Goal: Task Accomplishment & Management: Use online tool/utility

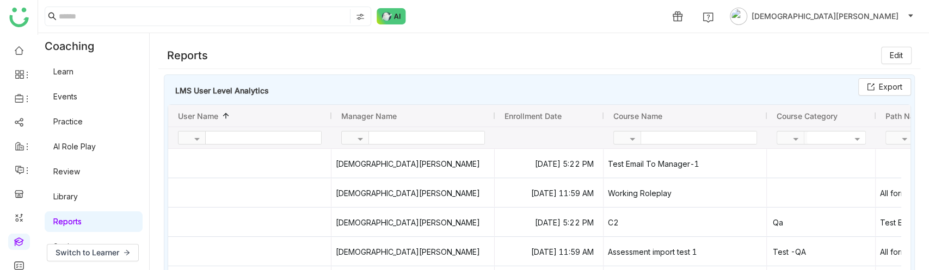
click at [70, 196] on link "Library" at bounding box center [65, 196] width 24 height 9
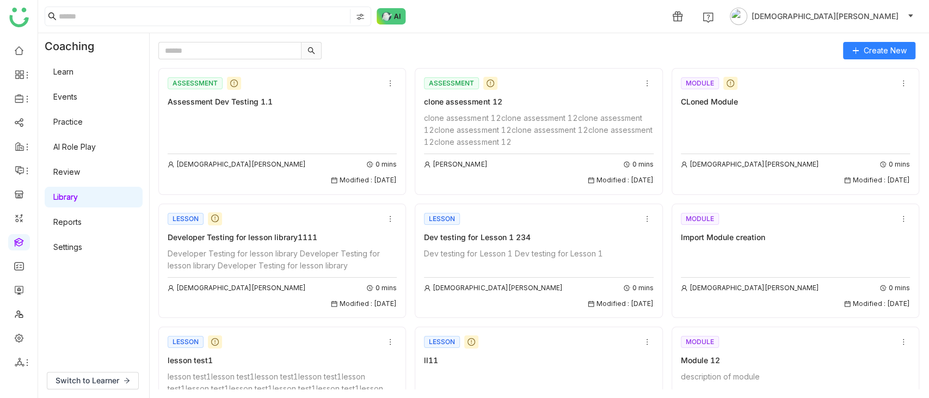
click at [76, 249] on link "Settings" at bounding box center [67, 246] width 29 height 9
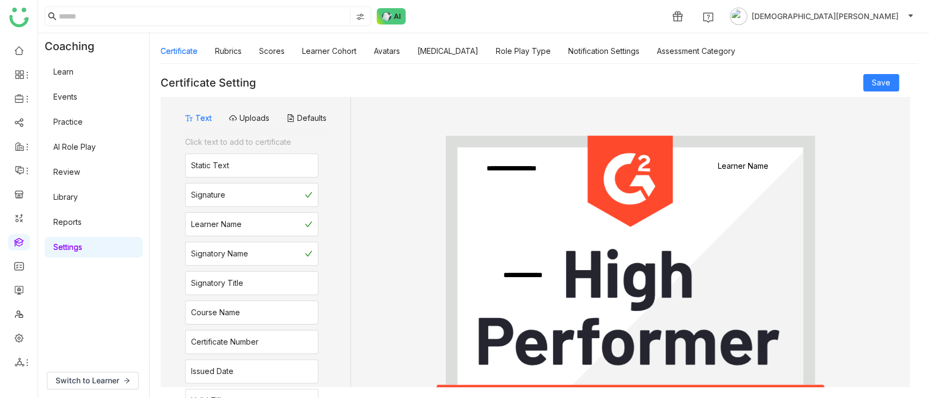
click at [77, 95] on link "Events" at bounding box center [65, 96] width 24 height 9
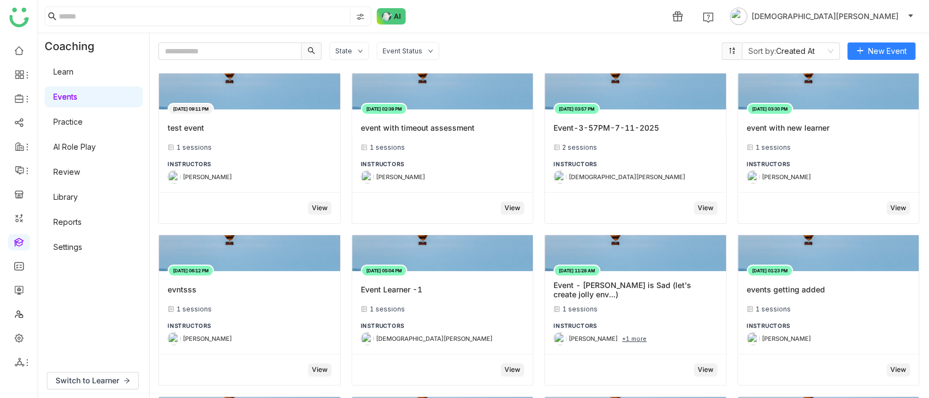
click at [79, 117] on link "Practice" at bounding box center [67, 121] width 29 height 9
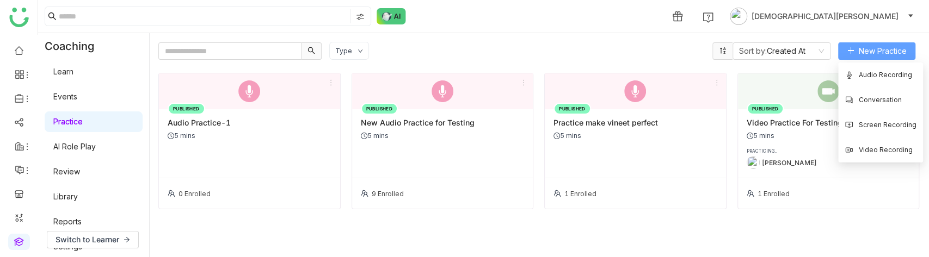
click at [879, 47] on span "New Practice" at bounding box center [882, 51] width 48 height 12
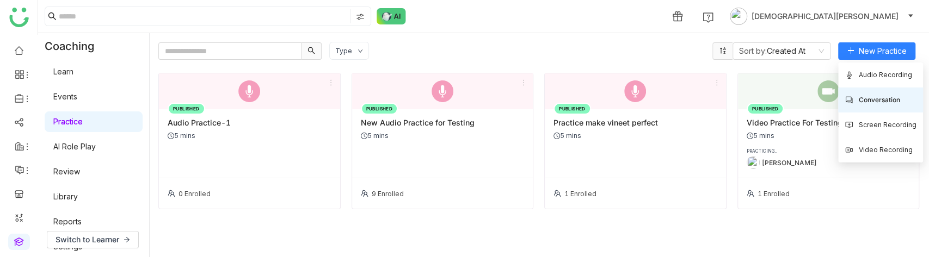
click at [870, 98] on span "Conversation" at bounding box center [871, 100] width 55 height 12
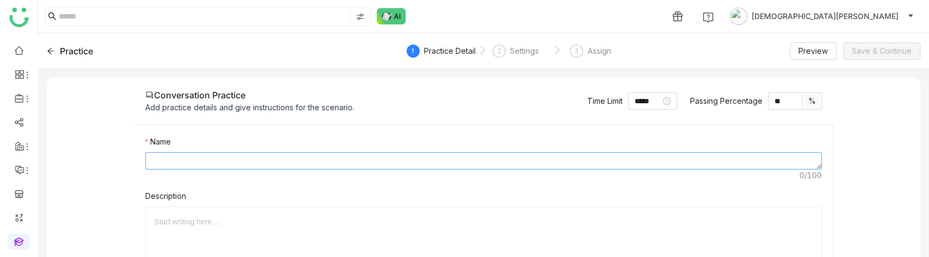
click at [169, 158] on textarea at bounding box center [483, 160] width 676 height 17
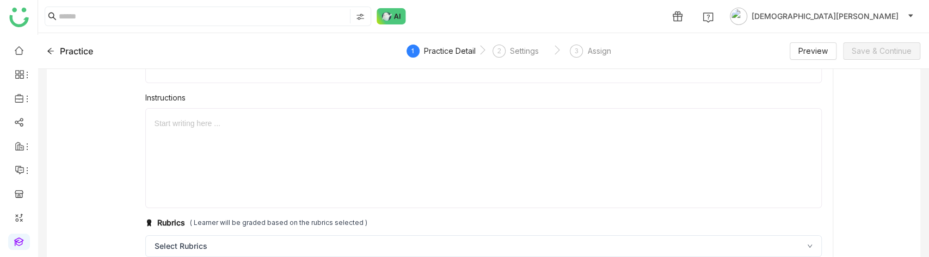
scroll to position [243, 0]
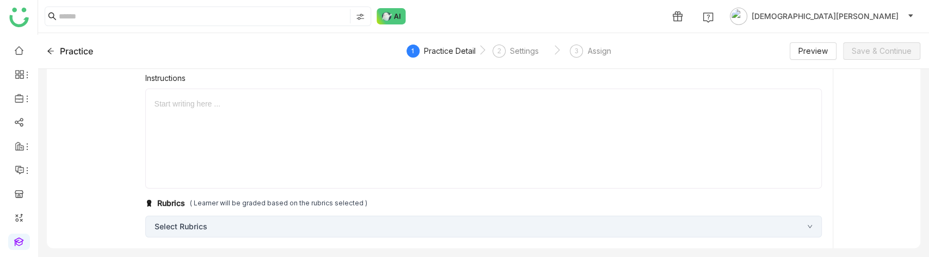
type textarea "**********"
click at [276, 221] on div "Select Rubrics" at bounding box center [483, 227] width 676 height 22
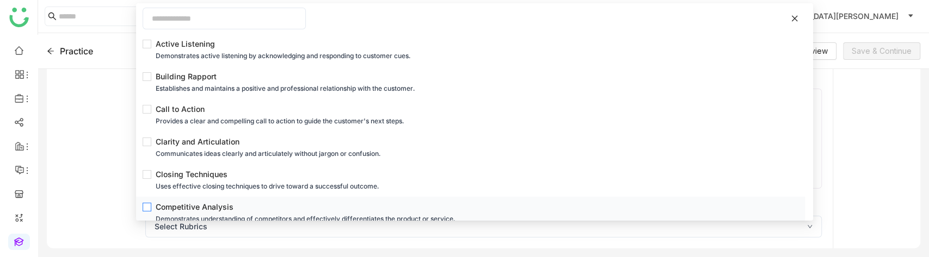
click at [167, 208] on div "Competitive Analysis" at bounding box center [474, 207] width 636 height 12
click at [107, 196] on gtmb-practice-detail "**********" at bounding box center [483, 106] width 873 height 543
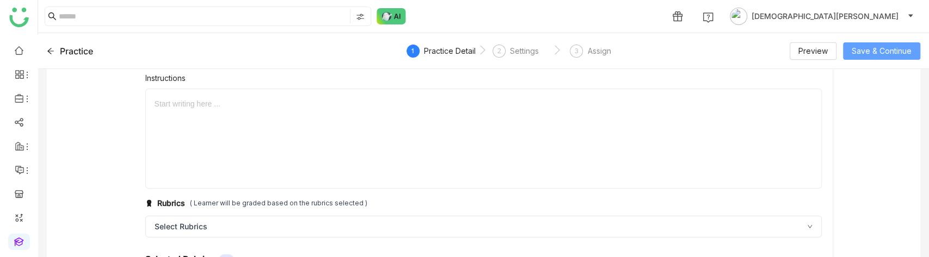
click at [877, 50] on span "Save & Continue" at bounding box center [881, 51] width 60 height 12
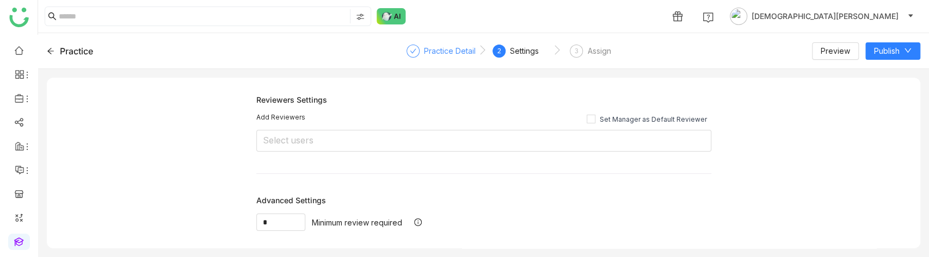
click at [419, 54] on div "Practice Detail" at bounding box center [440, 55] width 69 height 20
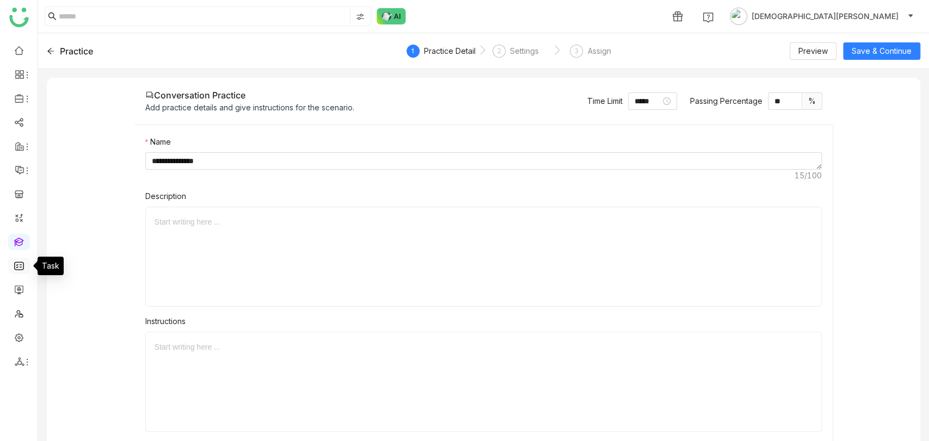
click at [20, 263] on link at bounding box center [19, 265] width 10 height 9
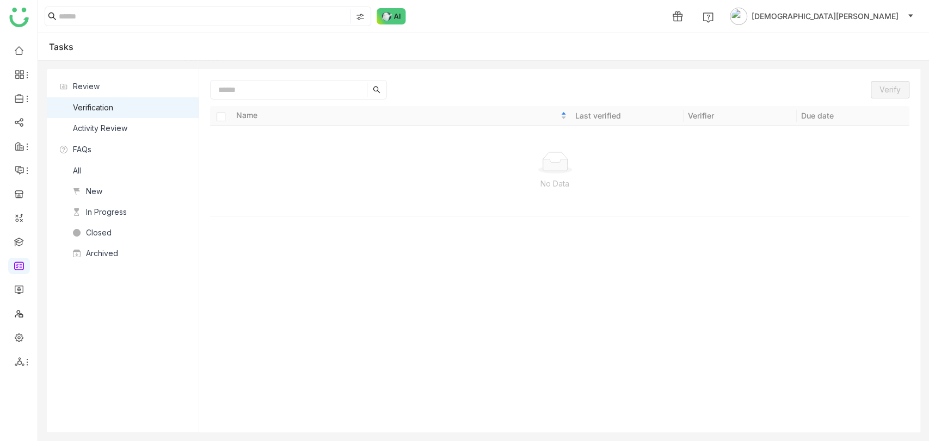
click at [104, 171] on nz-list-item "All" at bounding box center [123, 170] width 152 height 21
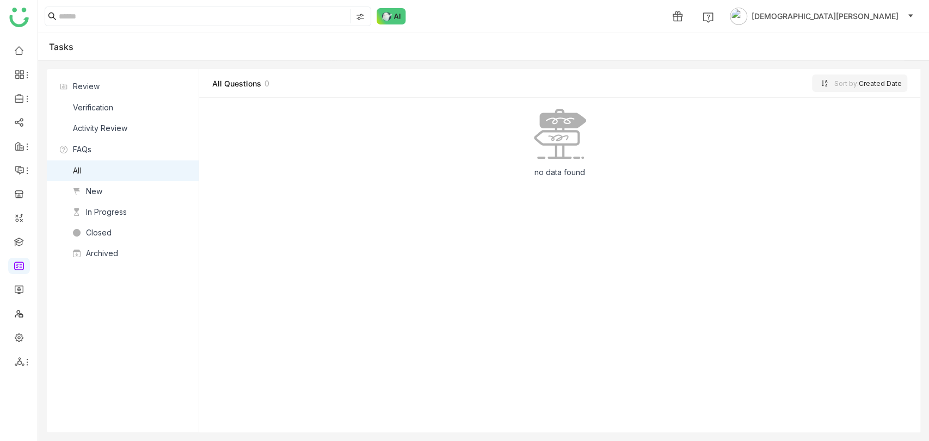
click at [107, 128] on div "Activity Review" at bounding box center [100, 128] width 54 height 12
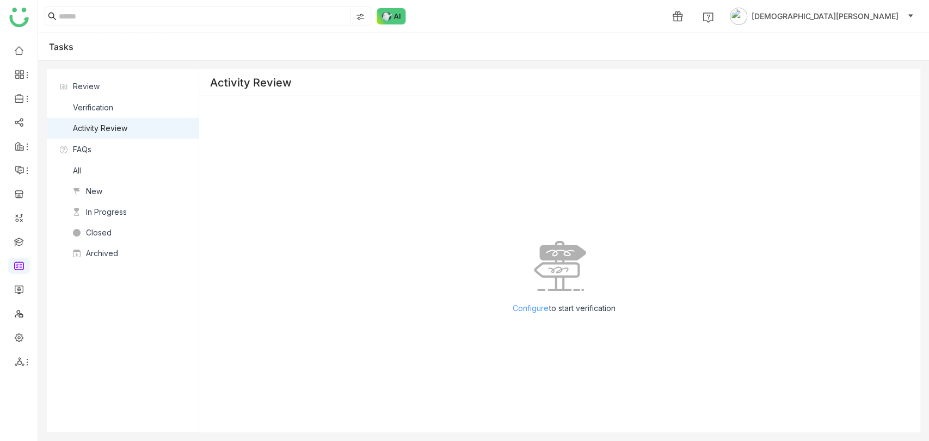
click at [539, 270] on span "Configure" at bounding box center [530, 308] width 36 height 12
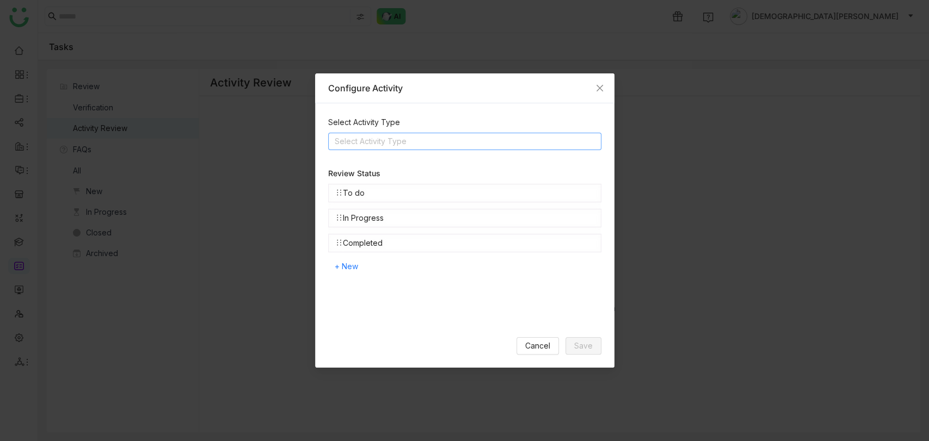
click at [394, 143] on nz-select-top-control "Select Activity Type" at bounding box center [464, 141] width 273 height 17
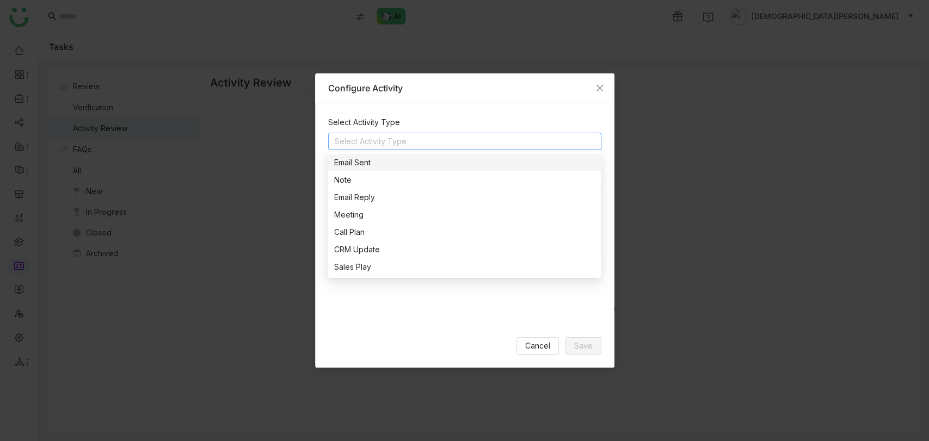
click at [364, 165] on div "Email Sent" at bounding box center [464, 163] width 260 height 12
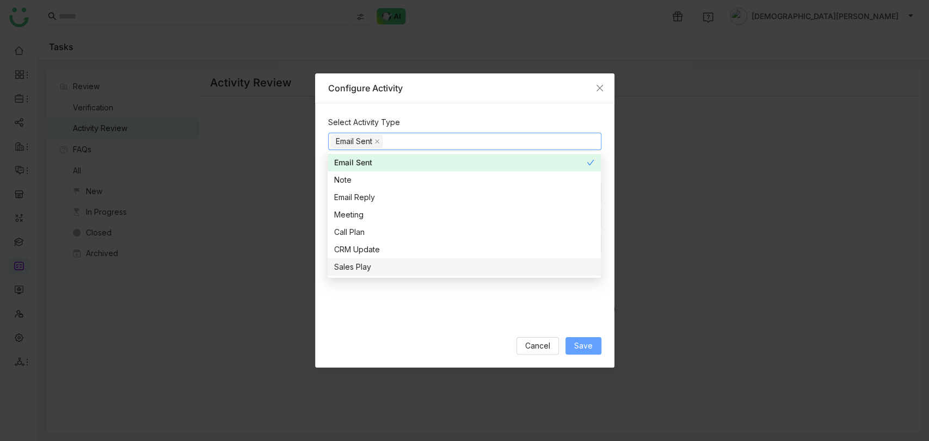
click at [581, 270] on span "Save" at bounding box center [583, 346] width 18 height 12
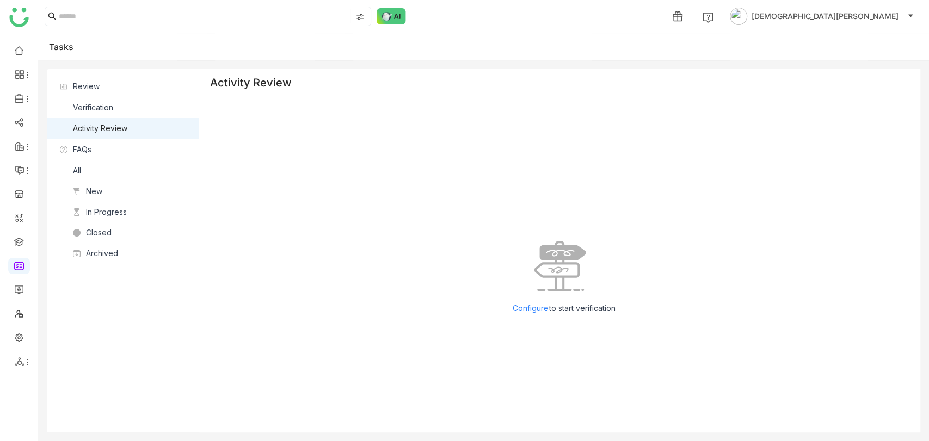
click at [113, 103] on div "Verification" at bounding box center [93, 108] width 40 height 12
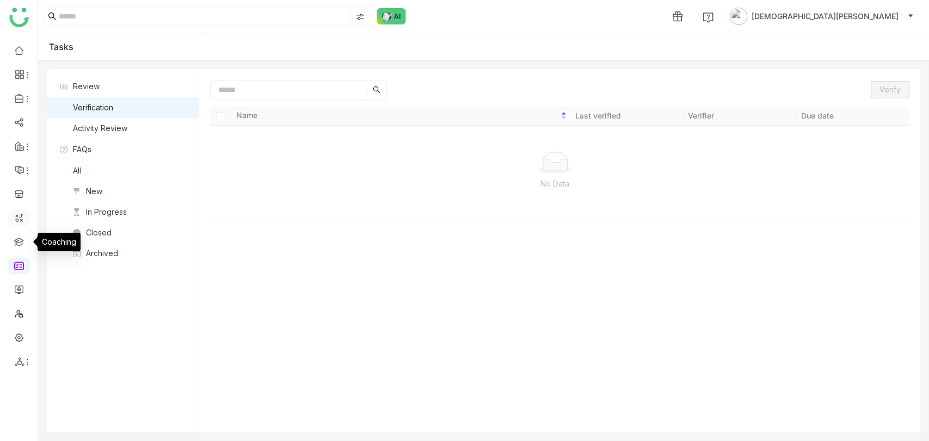
click at [18, 216] on link at bounding box center [19, 217] width 10 height 9
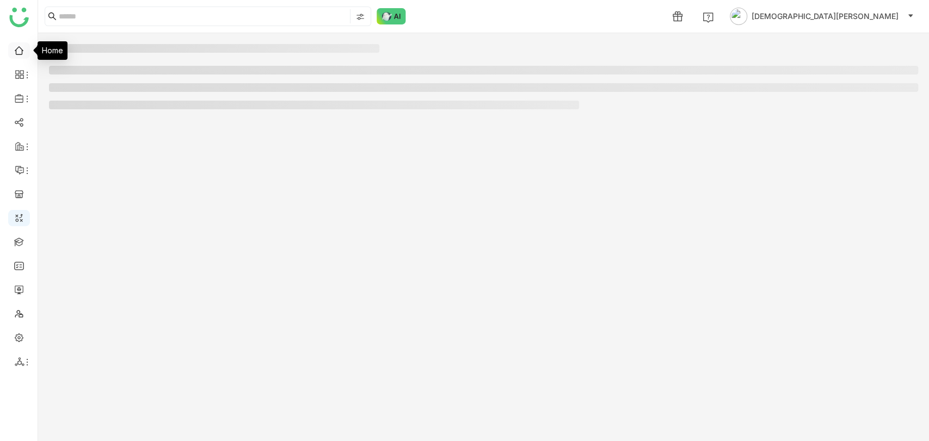
click at [19, 49] on link at bounding box center [19, 49] width 10 height 9
